Goal: Find contact information: Find contact information

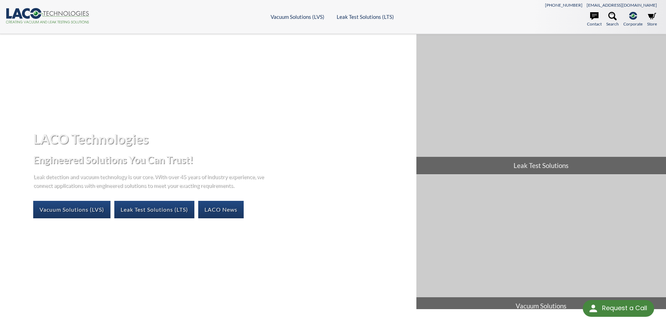
click at [587, 17] on link "Contact" at bounding box center [594, 19] width 15 height 15
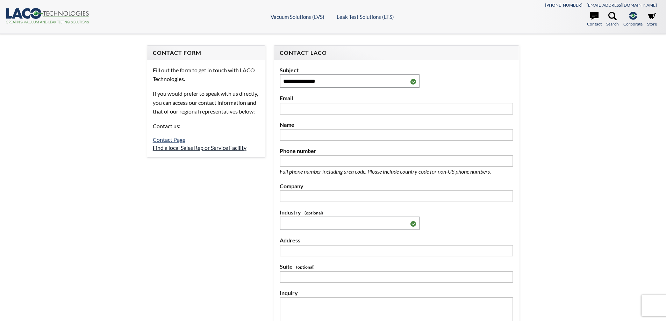
select select "Language Translate Widget"
click at [176, 143] on link "Contact Page" at bounding box center [169, 139] width 32 height 7
click at [222, 151] on link "Find a local Sales Rep or Service Facility" at bounding box center [200, 147] width 94 height 7
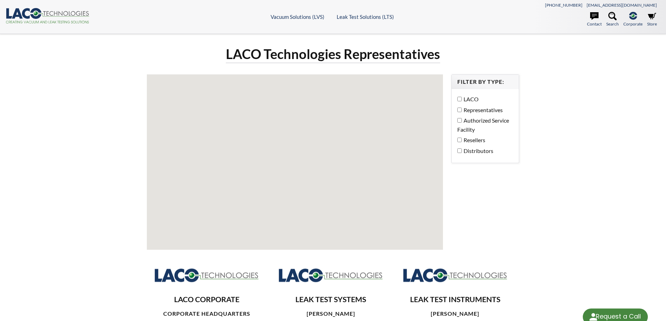
select select "Language Translate Widget"
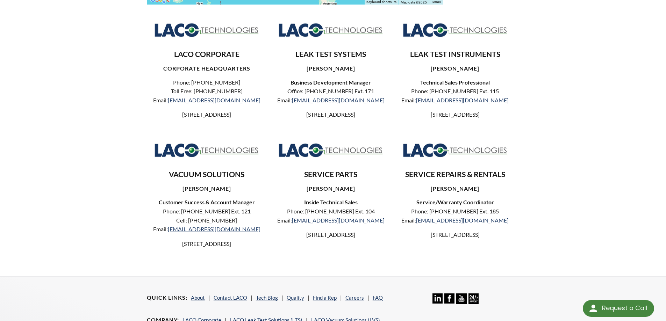
scroll to position [245, 0]
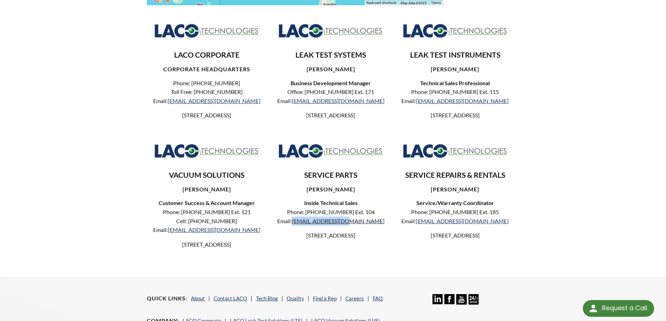
drag, startPoint x: 363, startPoint y: 230, endPoint x: 314, endPoint y: 230, distance: 48.6
click at [314, 225] on p "Phone: 801-486-1004 Ext. 104 Email: parts@lacotech.com" at bounding box center [330, 217] width 109 height 18
copy link "parts@lacotech.com"
